Goal: Information Seeking & Learning: Learn about a topic

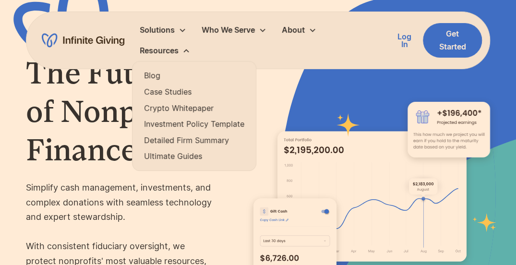
click at [165, 157] on link "Ultimate Guides" at bounding box center [194, 156] width 100 height 13
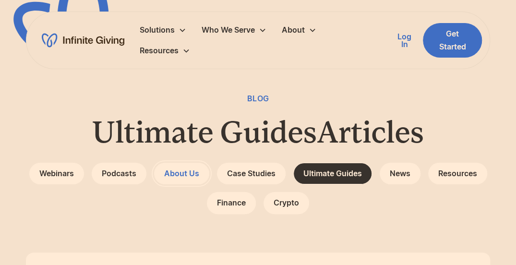
scroll to position [218, 0]
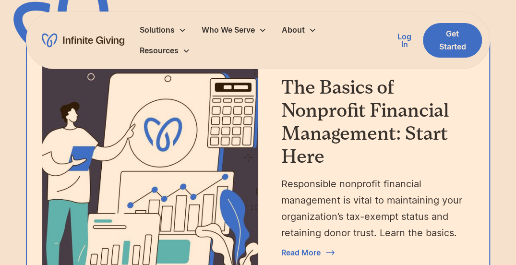
click at [325, 110] on h3 "The Basics of Nonprofit Financial Management: Start Here" at bounding box center [373, 122] width 185 height 92
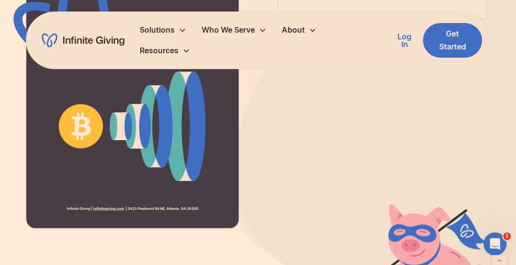
scroll to position [371, 0]
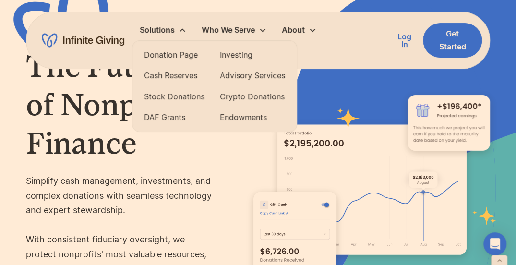
click at [176, 56] on link "Donation Page" at bounding box center [174, 54] width 61 height 13
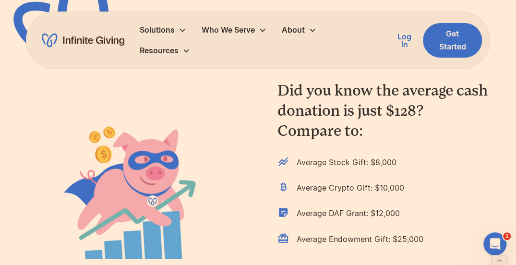
scroll to position [763, 0]
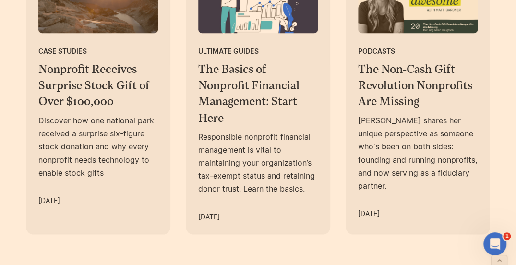
scroll to position [673, 0]
